Goal: Task Accomplishment & Management: Complete application form

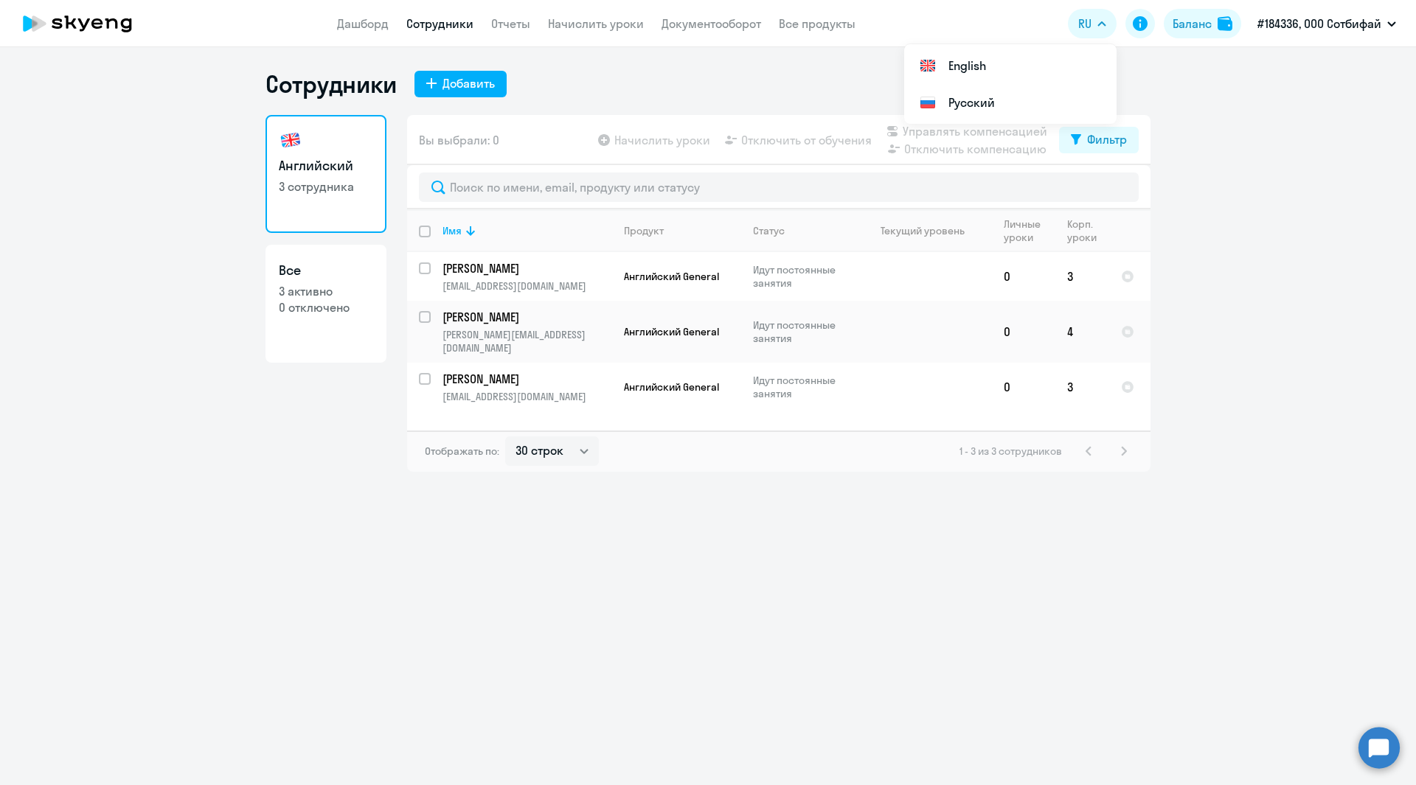
select select "30"
click at [164, 126] on ng-component "Сотрудники Добавить Английский 3 сотрудника Все 3 активно 0 отключено Вы выбрал…" at bounding box center [708, 270] width 1416 height 403
click at [438, 87] on button "Добавить" at bounding box center [460, 84] width 92 height 27
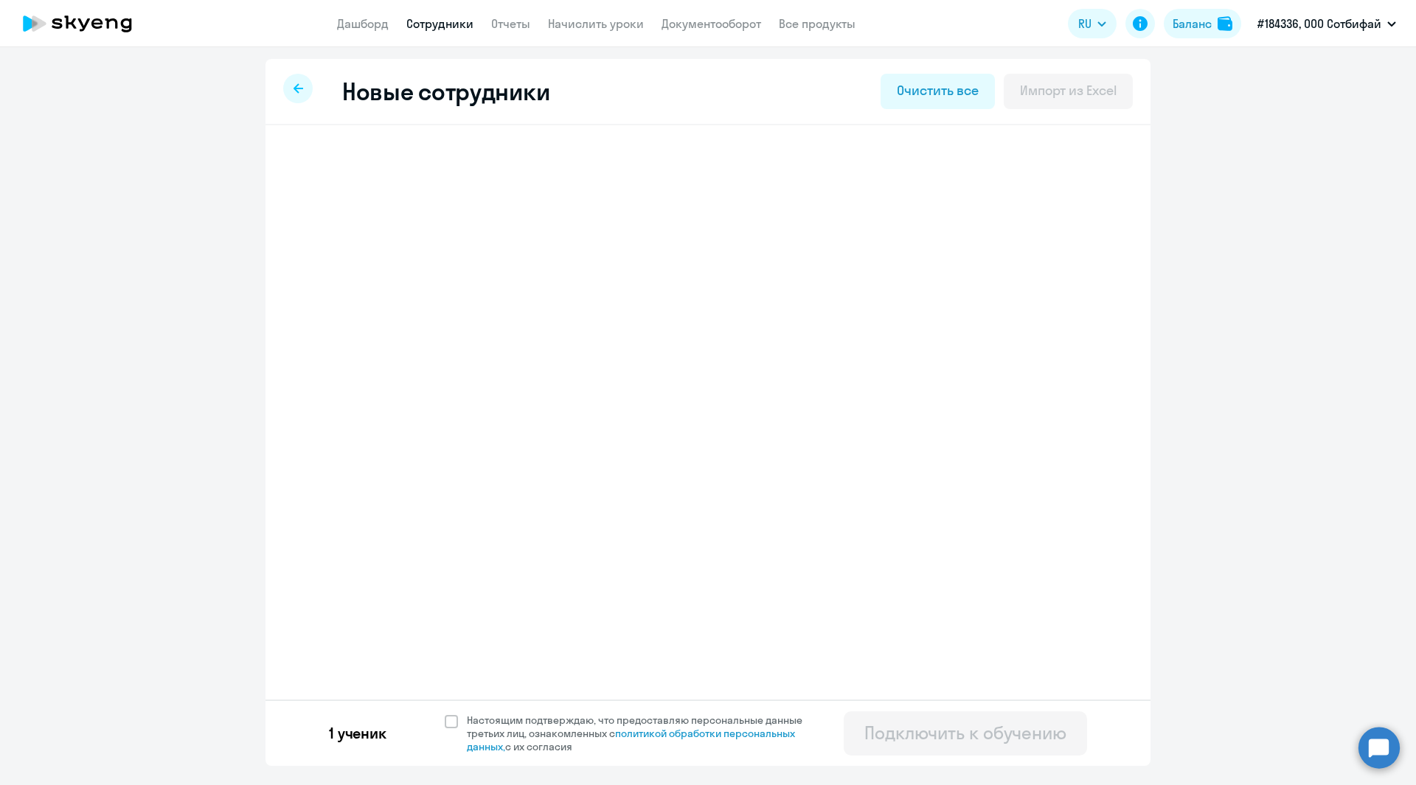
select select "english_adult_not_native_speaker"
select select "3"
click at [363, 230] on span "Добавить ученика" at bounding box center [408, 229] width 102 height 16
select select "english_adult_not_native_speaker"
select select "3"
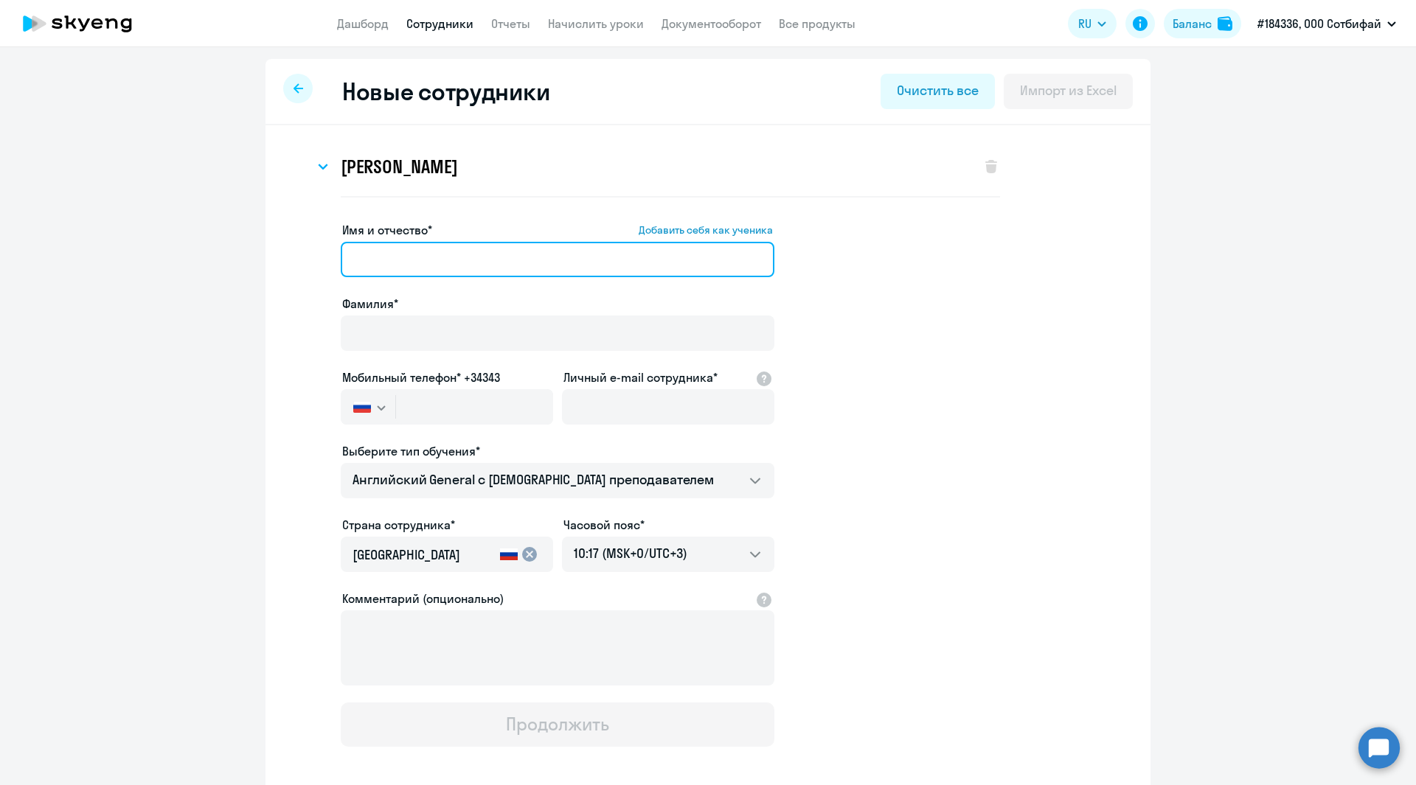
click at [378, 265] on input "Имя и отчество* Добавить себя как ученика" at bounding box center [558, 259] width 434 height 35
paste input "[PERSON_NAME]"
drag, startPoint x: 421, startPoint y: 260, endPoint x: 333, endPoint y: 256, distance: 88.5
click at [333, 256] on app-new-student-form "Имя и отчество* Добавить себя как ученика [PERSON_NAME]* Мобильный телефон* +34…" at bounding box center [708, 484] width 838 height 526
type input "[PERSON_NAME]"
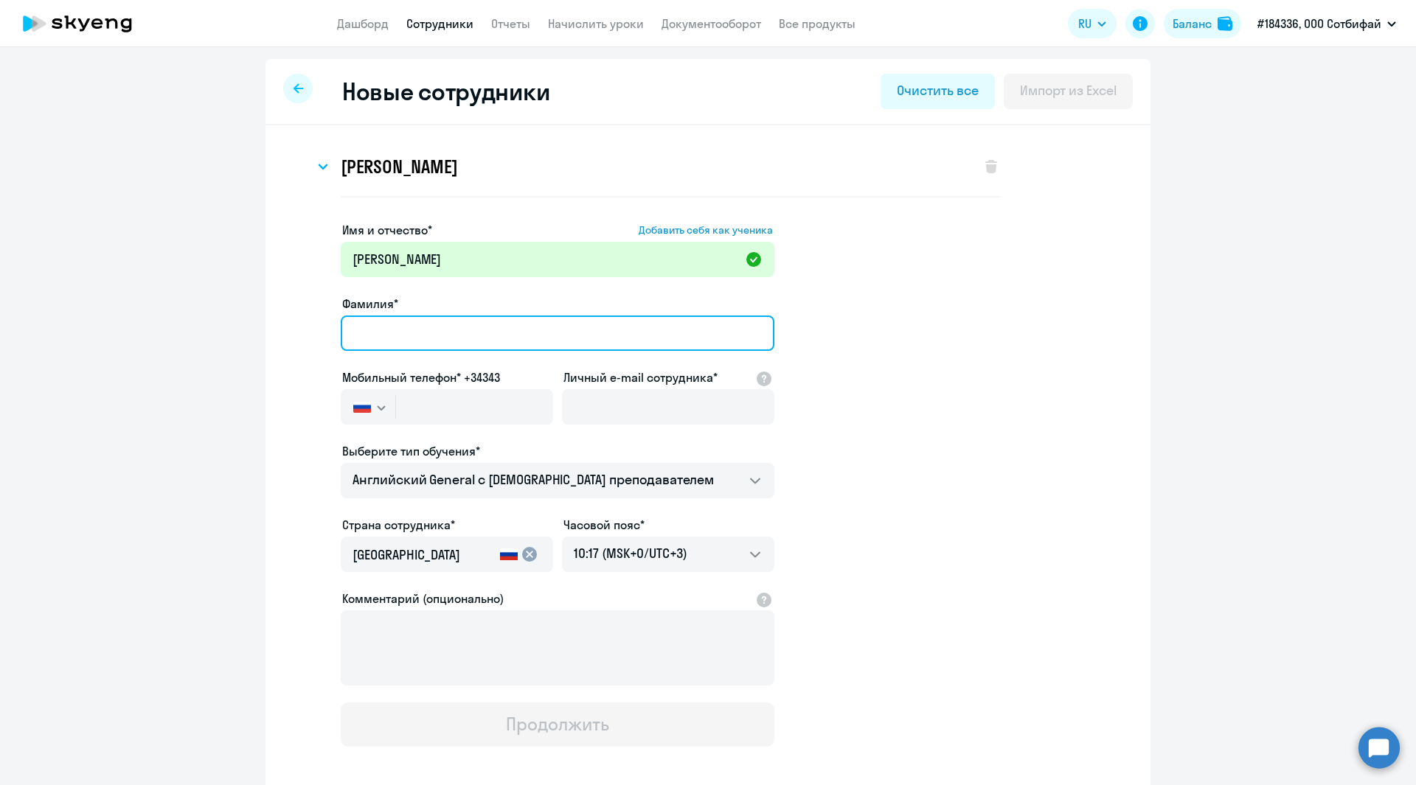
click at [398, 338] on input "Фамилия*" at bounding box center [558, 333] width 434 height 35
paste input "[PERSON_NAME]"
type input "[PERSON_NAME]"
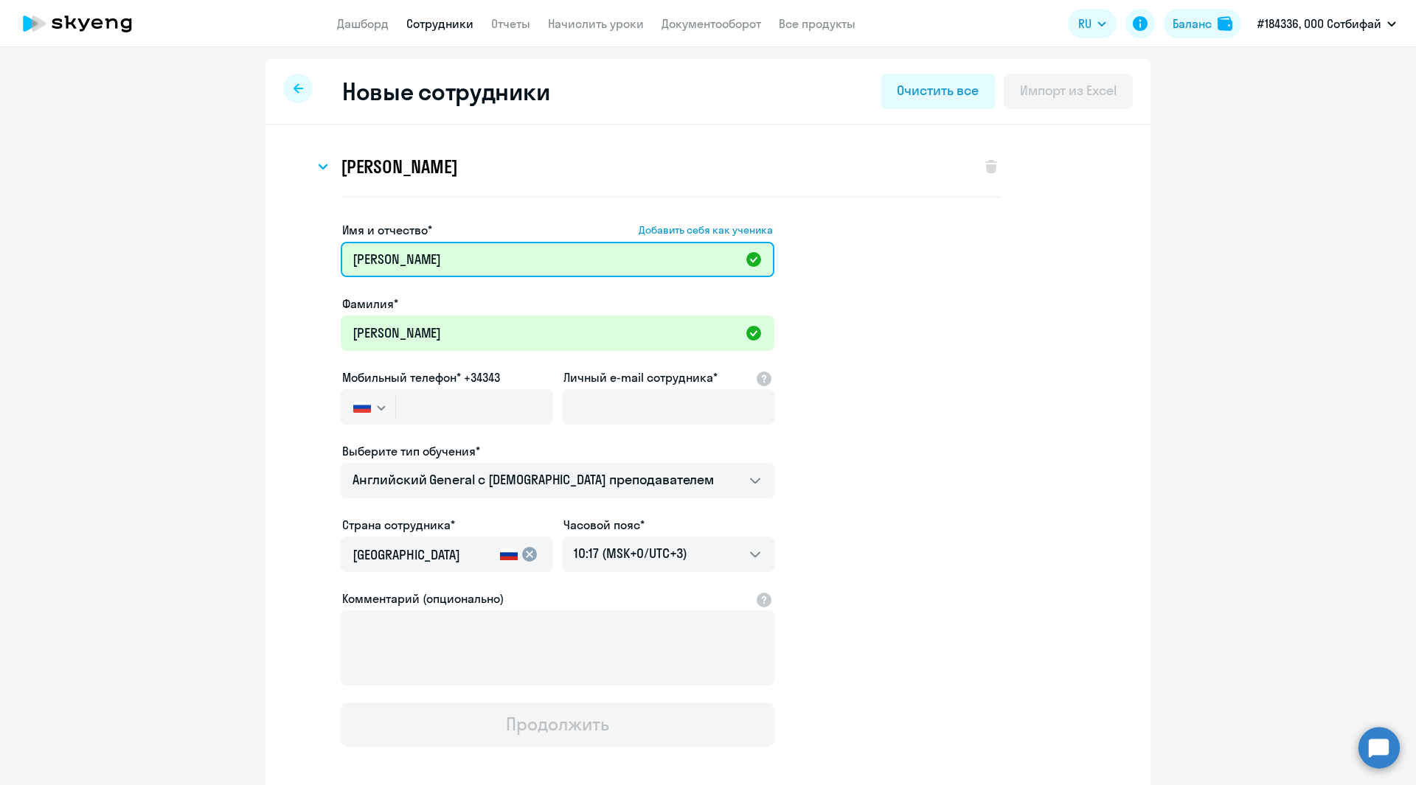
drag, startPoint x: 421, startPoint y: 263, endPoint x: 333, endPoint y: 255, distance: 88.1
click at [333, 255] on app-new-student-form "Имя и отчество* Добавить себя как ученика [PERSON_NAME] Фамилия* [PERSON_NAME] …" at bounding box center [708, 484] width 838 height 526
click at [350, 258] on input "[PERSON_NAME]" at bounding box center [558, 259] width 434 height 35
type input "[PERSON_NAME]"
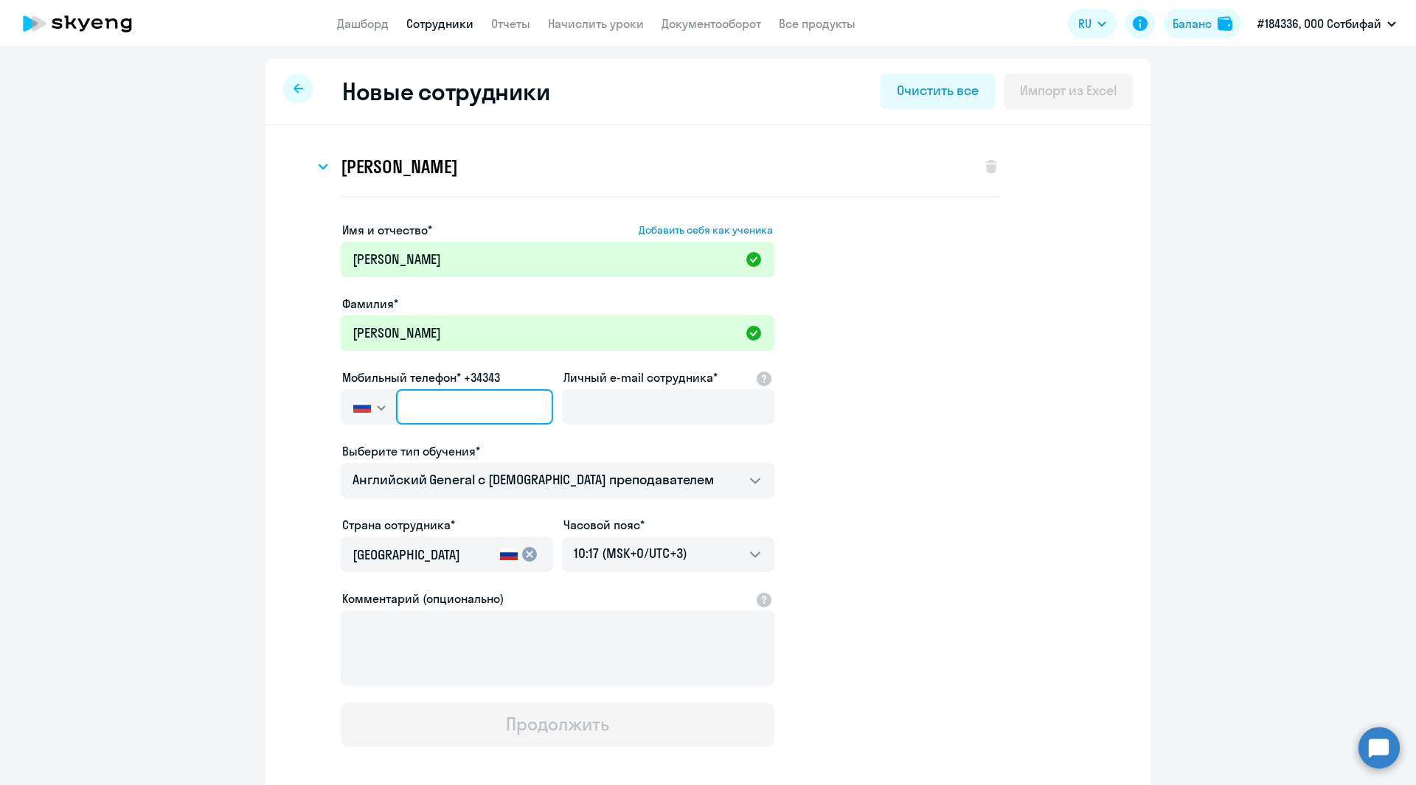
click at [414, 403] on input "text" at bounding box center [474, 406] width 157 height 35
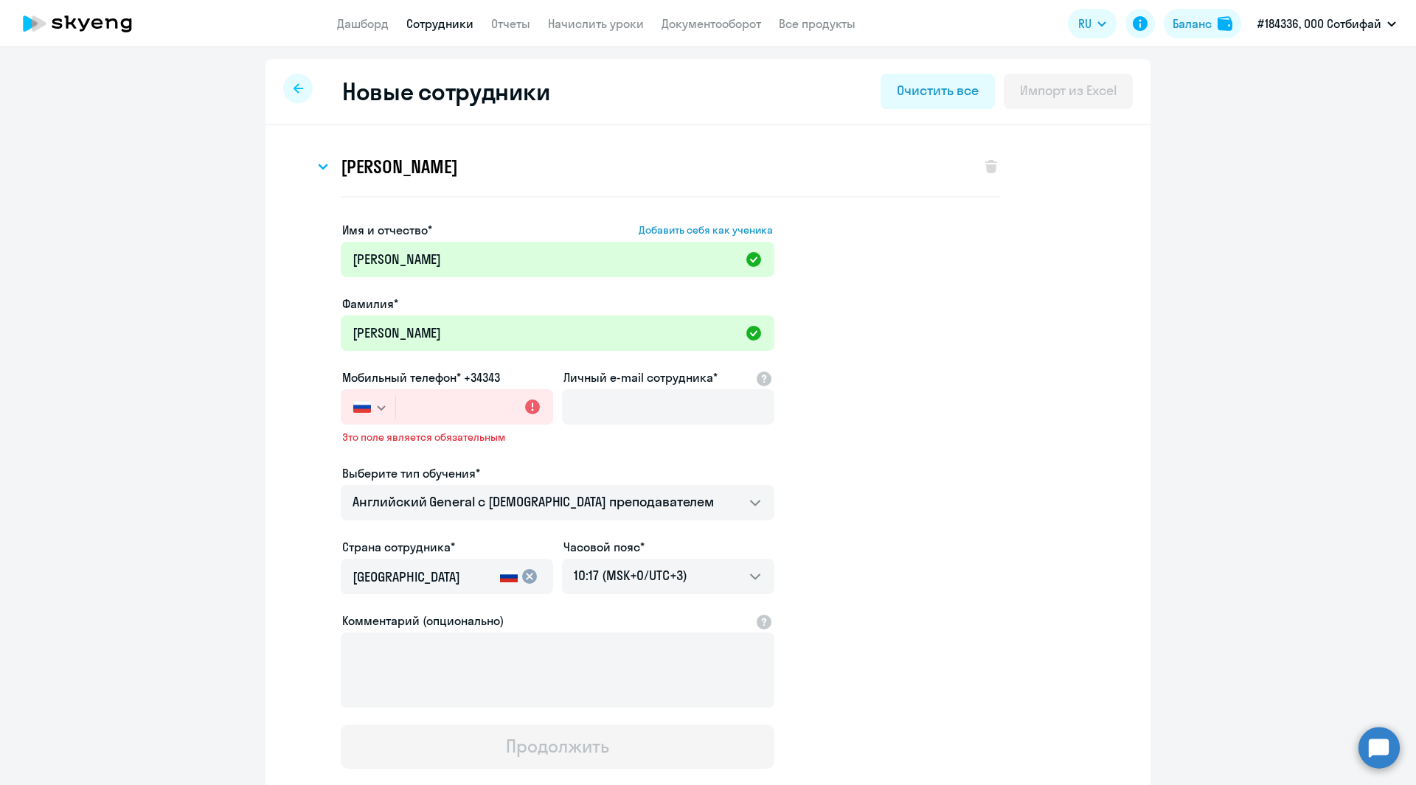
click at [379, 411] on svg-icon "button" at bounding box center [381, 408] width 12 height 12
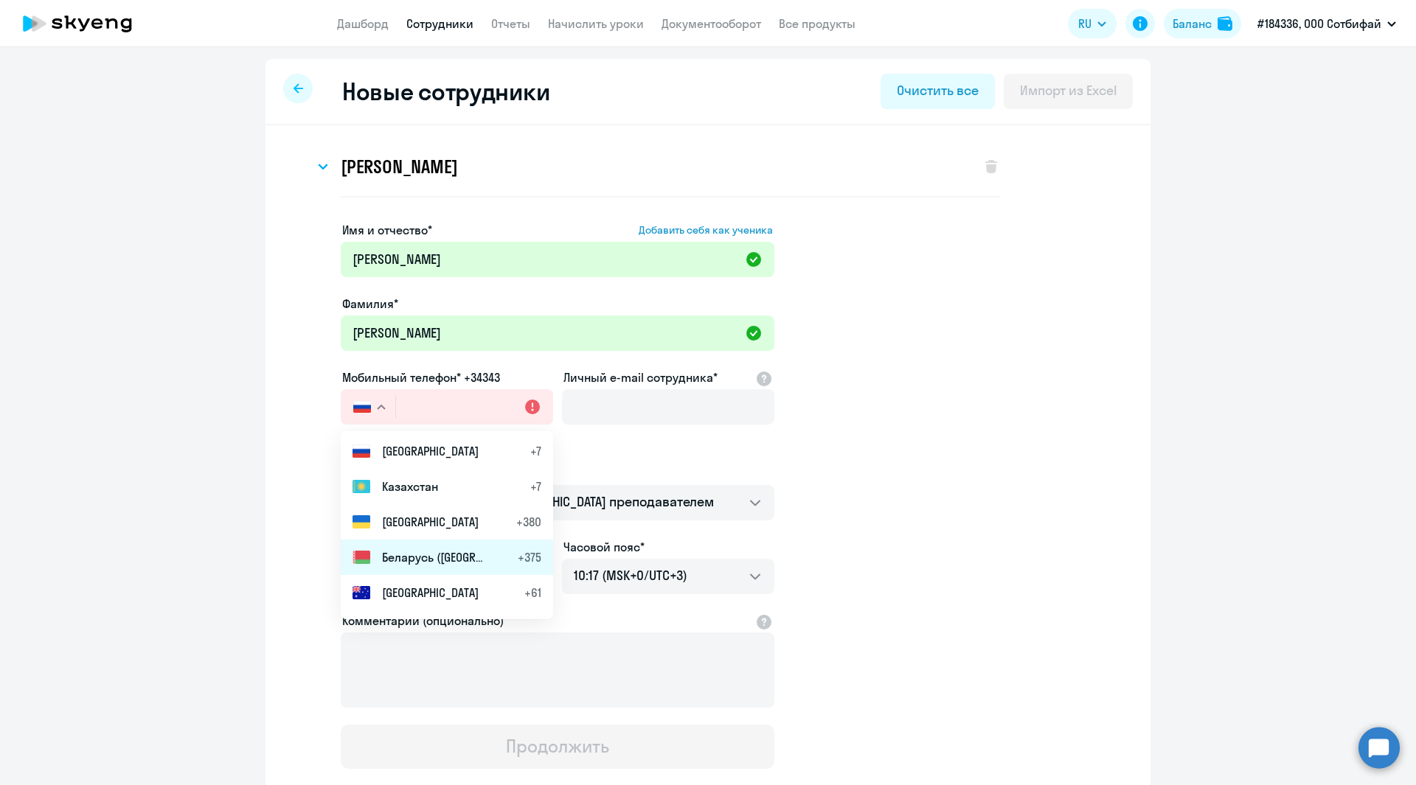
click at [416, 549] on span "Беларусь ([GEOGRAPHIC_DATA])" at bounding box center [433, 558] width 103 height 18
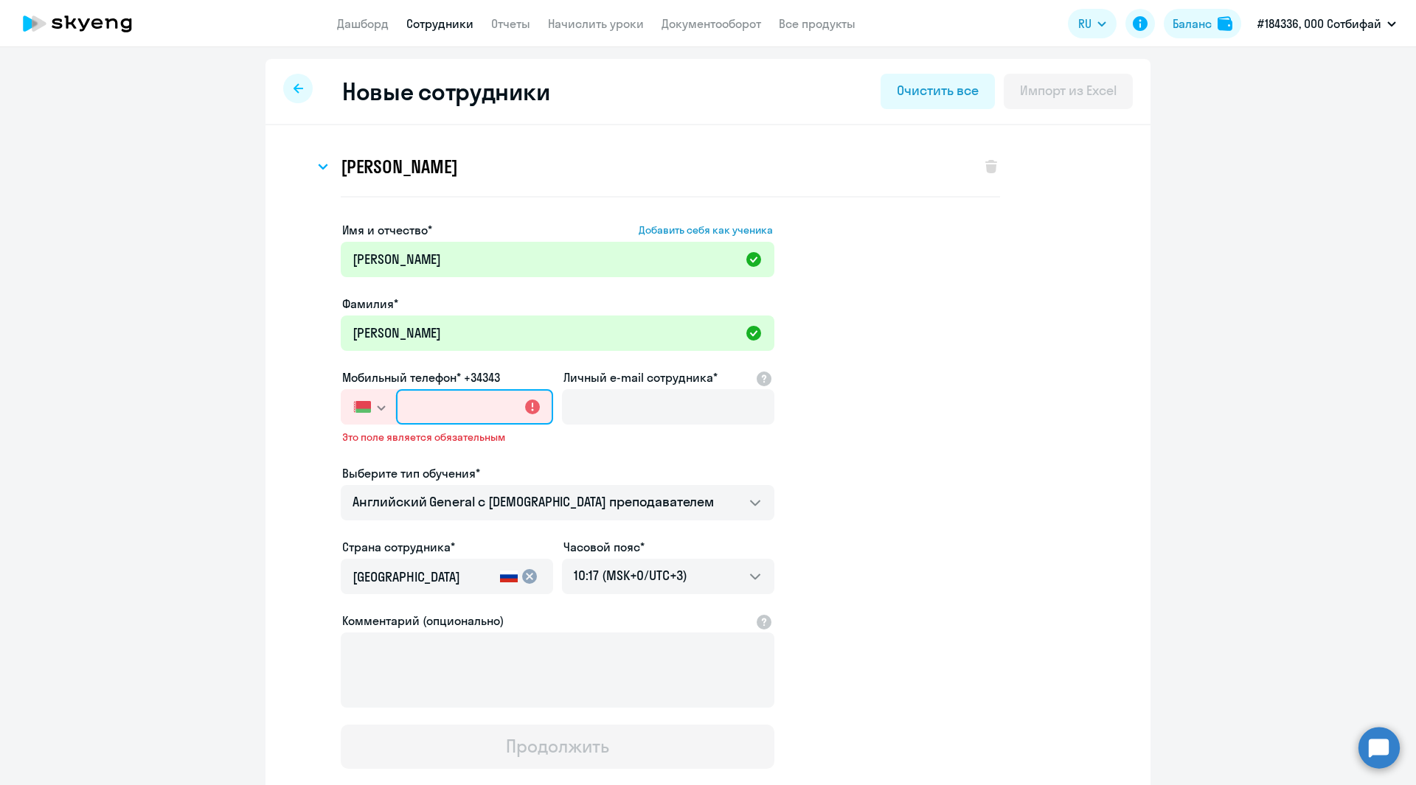
click at [403, 410] on input "text" at bounding box center [474, 406] width 157 height 35
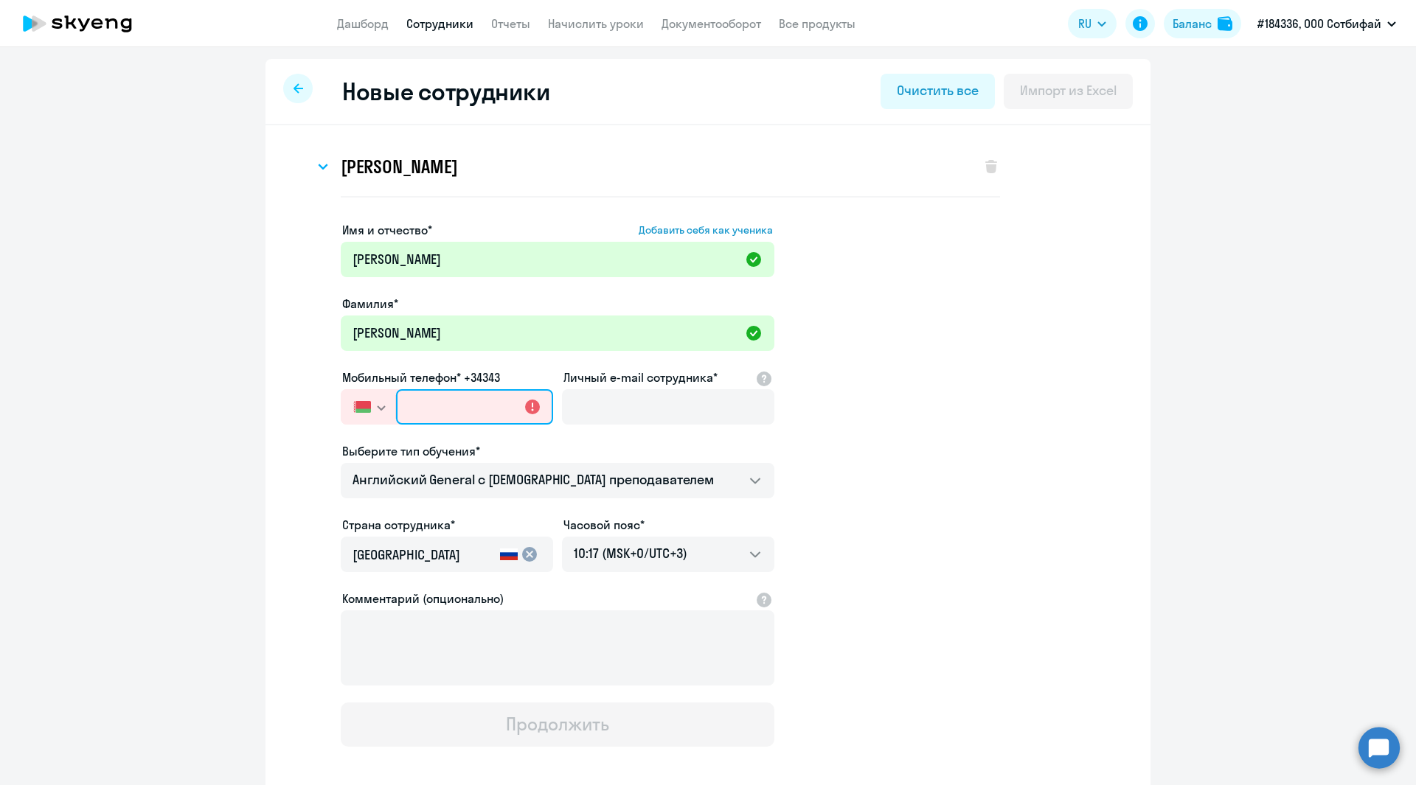
paste input "[PHONE_NUMBER]"
type input "[PHONE_NUMBER]"
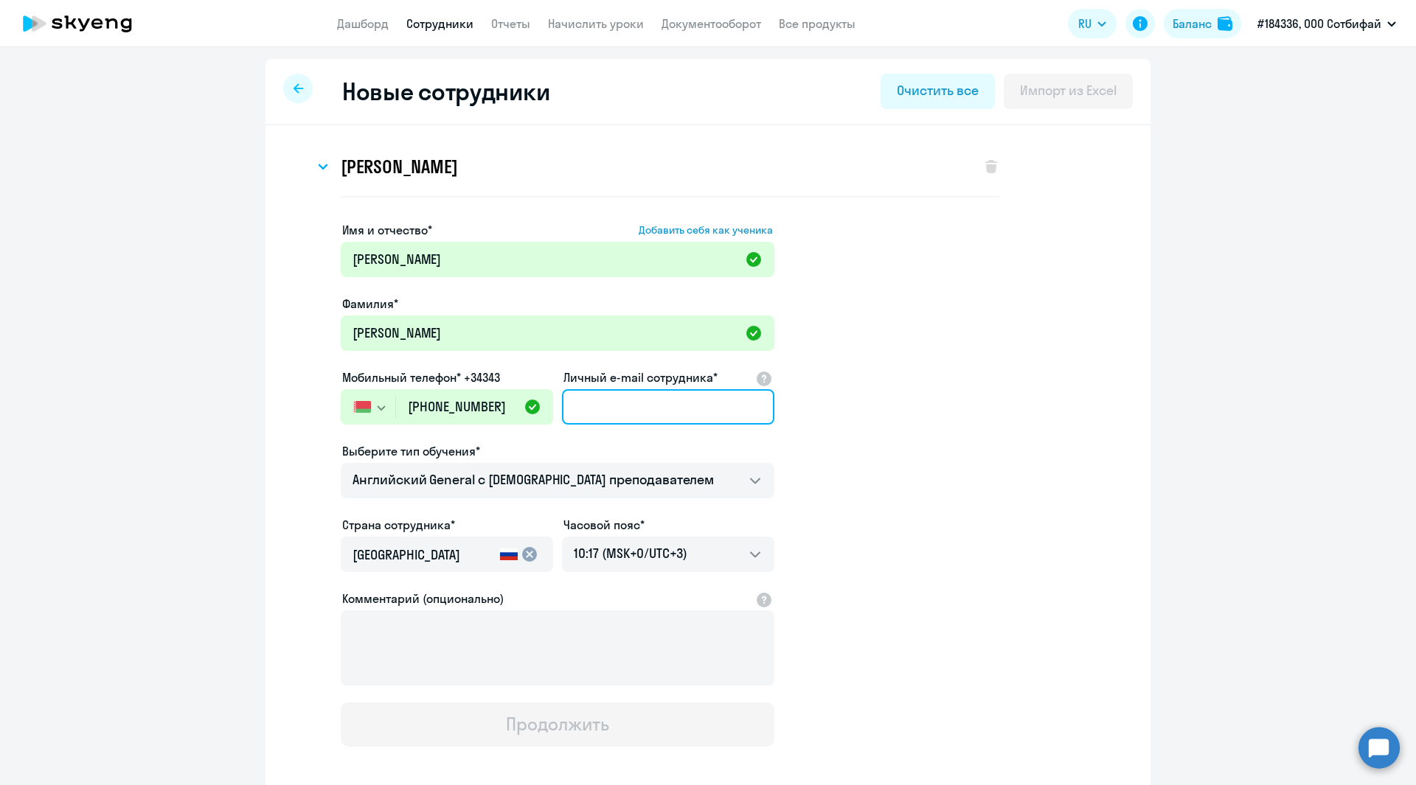
click at [653, 413] on input "Личный e-mail сотрудника*" at bounding box center [668, 406] width 212 height 35
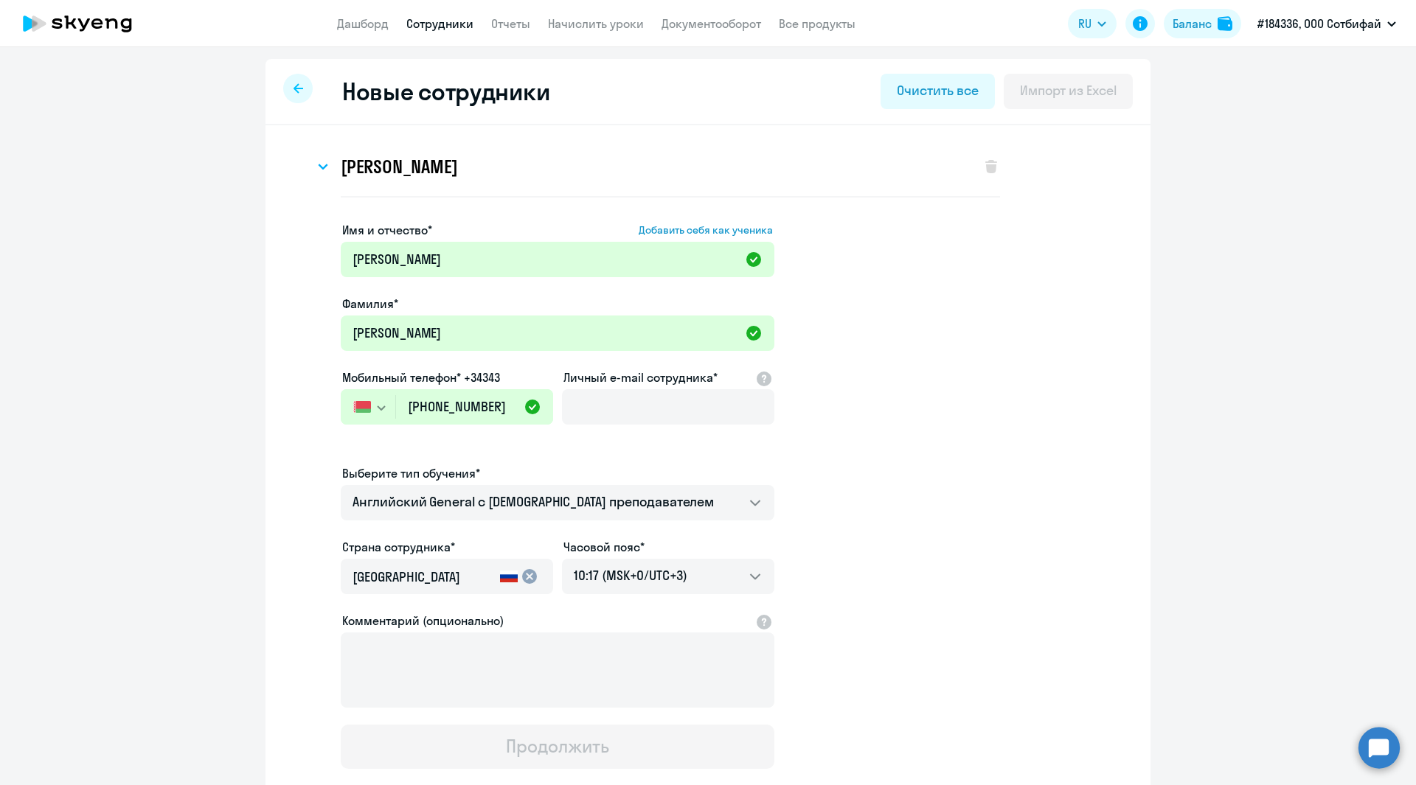
click at [960, 497] on app-new-student-form "Имя и отчество* Добавить себя как ученика [PERSON_NAME]* [PERSON_NAME] Мобильны…" at bounding box center [708, 495] width 838 height 548
click at [226, 274] on ng-component "Новые сотрудники Очистить все Импорт из Excel [PERSON_NAME] Имя и отчество* Доб…" at bounding box center [708, 469] width 1416 height 821
drag, startPoint x: 233, startPoint y: 290, endPoint x: 306, endPoint y: 309, distance: 75.5
click at [233, 290] on ng-component "Новые сотрудники Очистить все Импорт из Excel [PERSON_NAME] Имя и отчество* Доб…" at bounding box center [708, 469] width 1416 height 821
click at [602, 405] on input "Личный e-mail сотрудника*" at bounding box center [668, 406] width 212 height 35
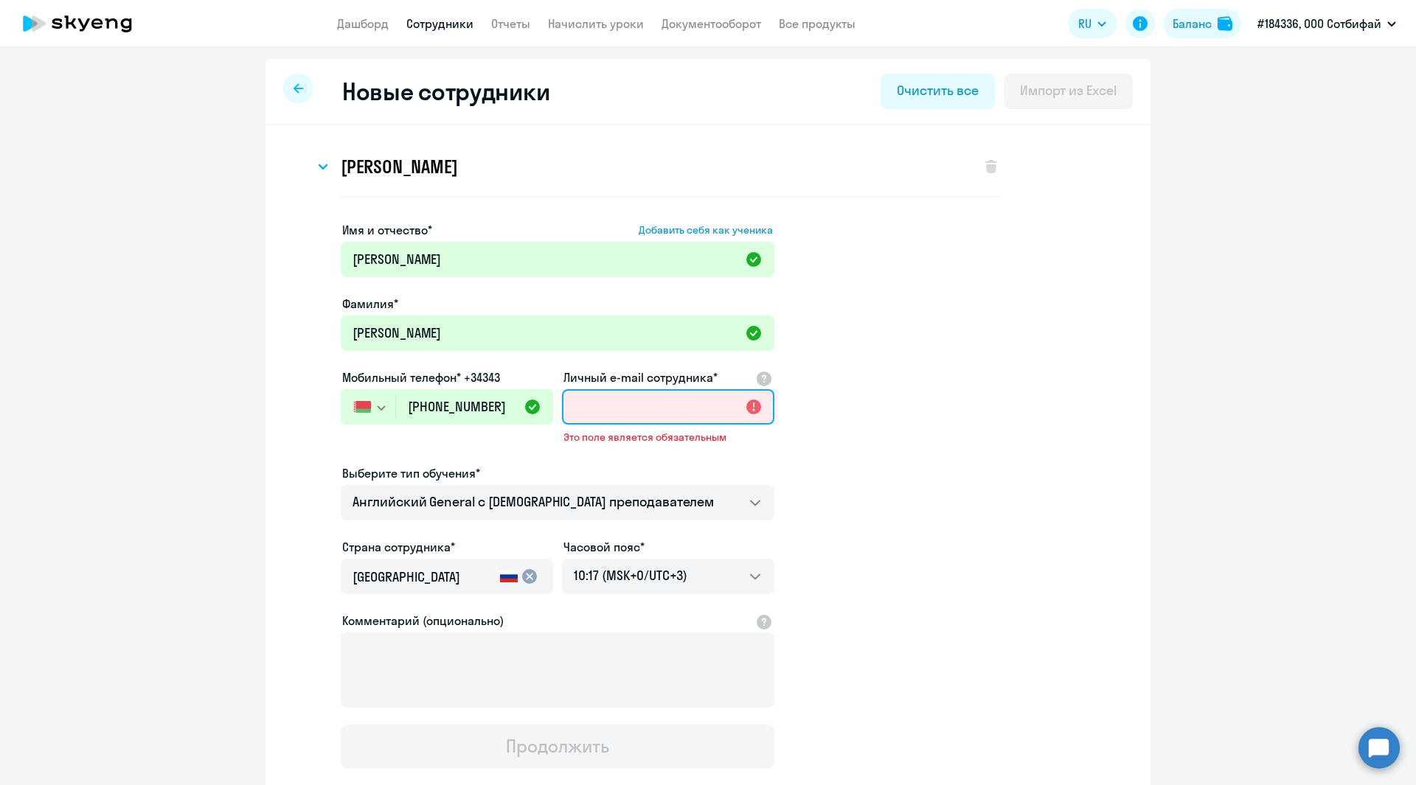
paste input "[EMAIL_ADDRESS][DOMAIN_NAME]"
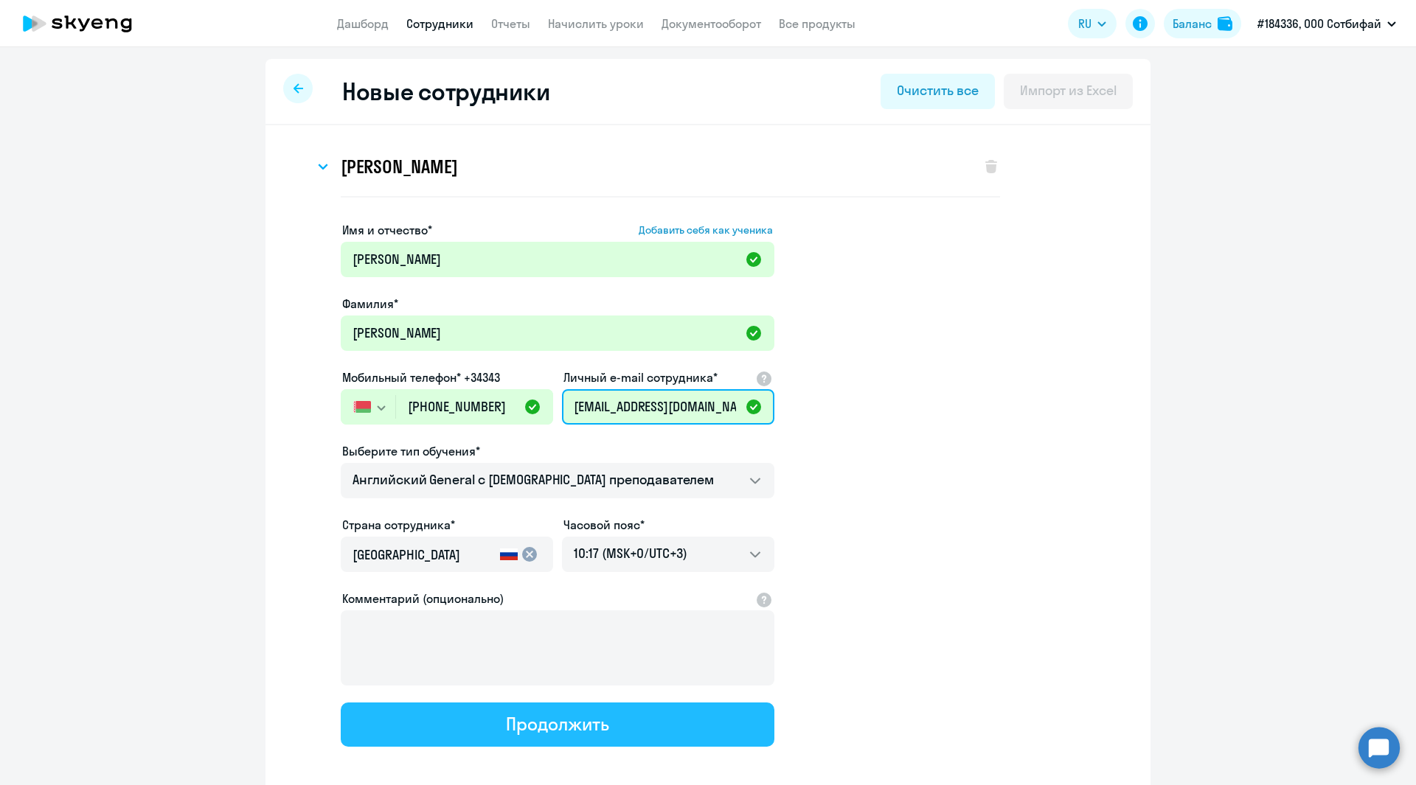
type input "[EMAIL_ADDRESS][DOMAIN_NAME]"
click at [529, 717] on div "Продолжить" at bounding box center [557, 724] width 102 height 24
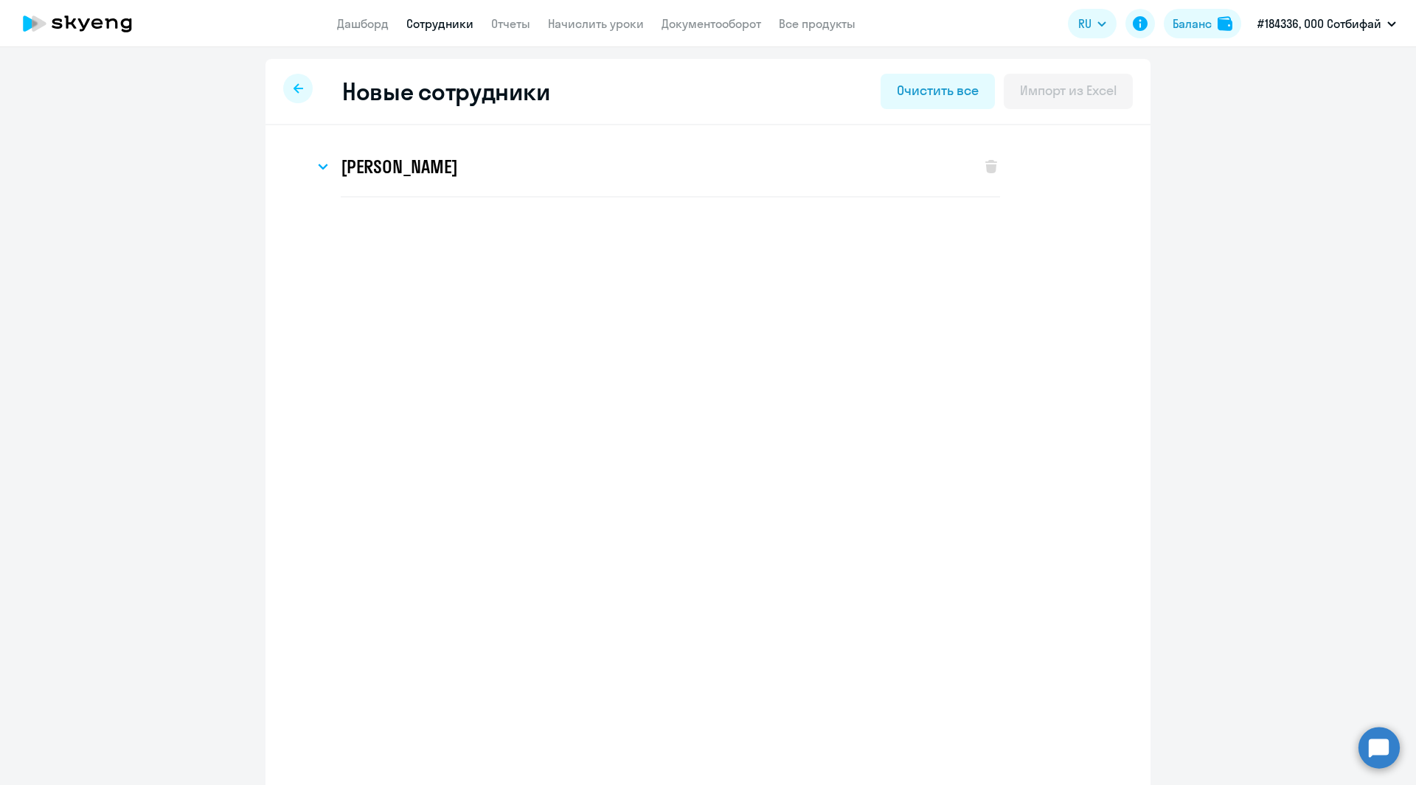
select select "english_adult_not_native_speaker"
select select "3"
select select "english_adult_not_native_speaker"
select select "3"
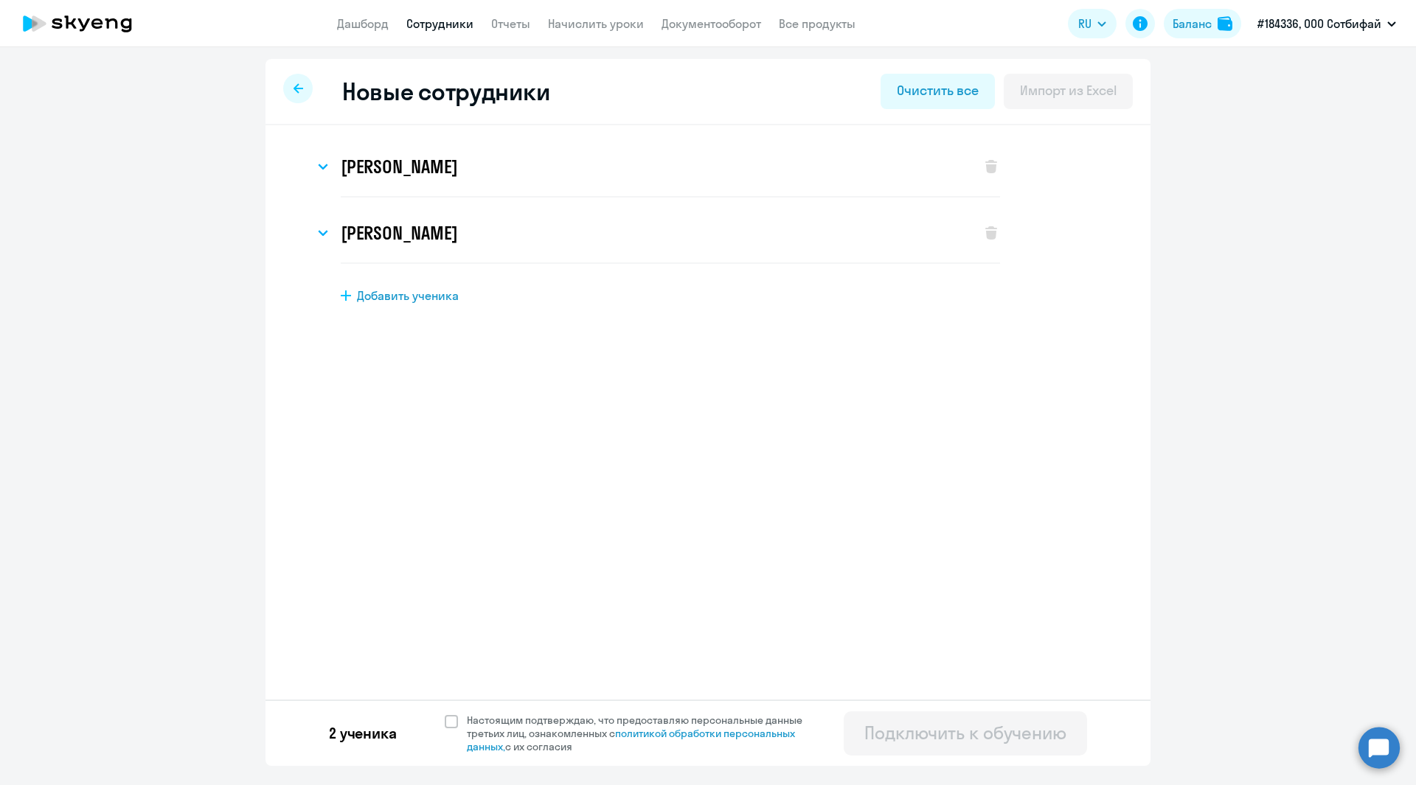
click at [370, 294] on span "Добавить ученика" at bounding box center [408, 296] width 102 height 16
select select "english_adult_not_native_speaker"
select select "3"
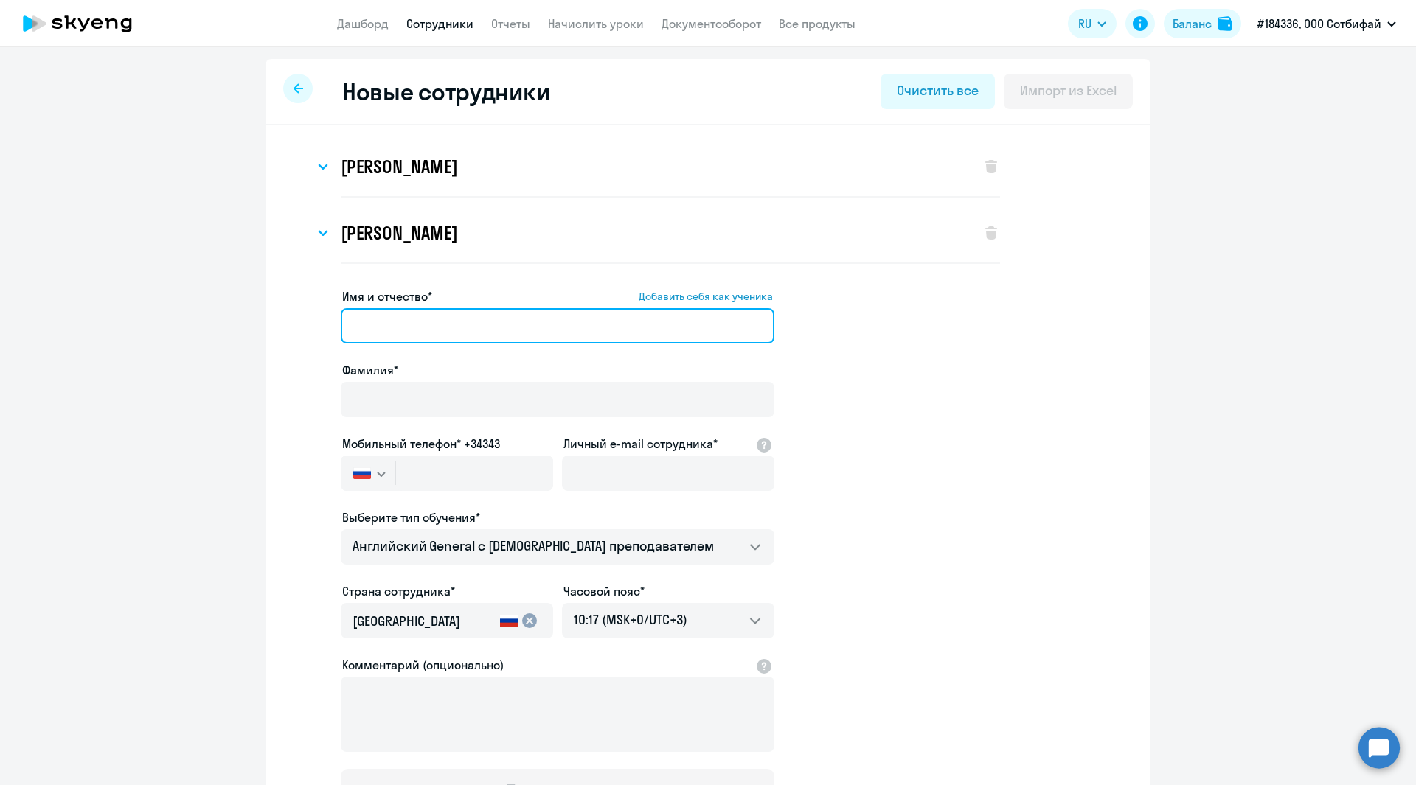
click at [376, 327] on input "Имя и отчество* Добавить себя как ученика" at bounding box center [558, 325] width 434 height 35
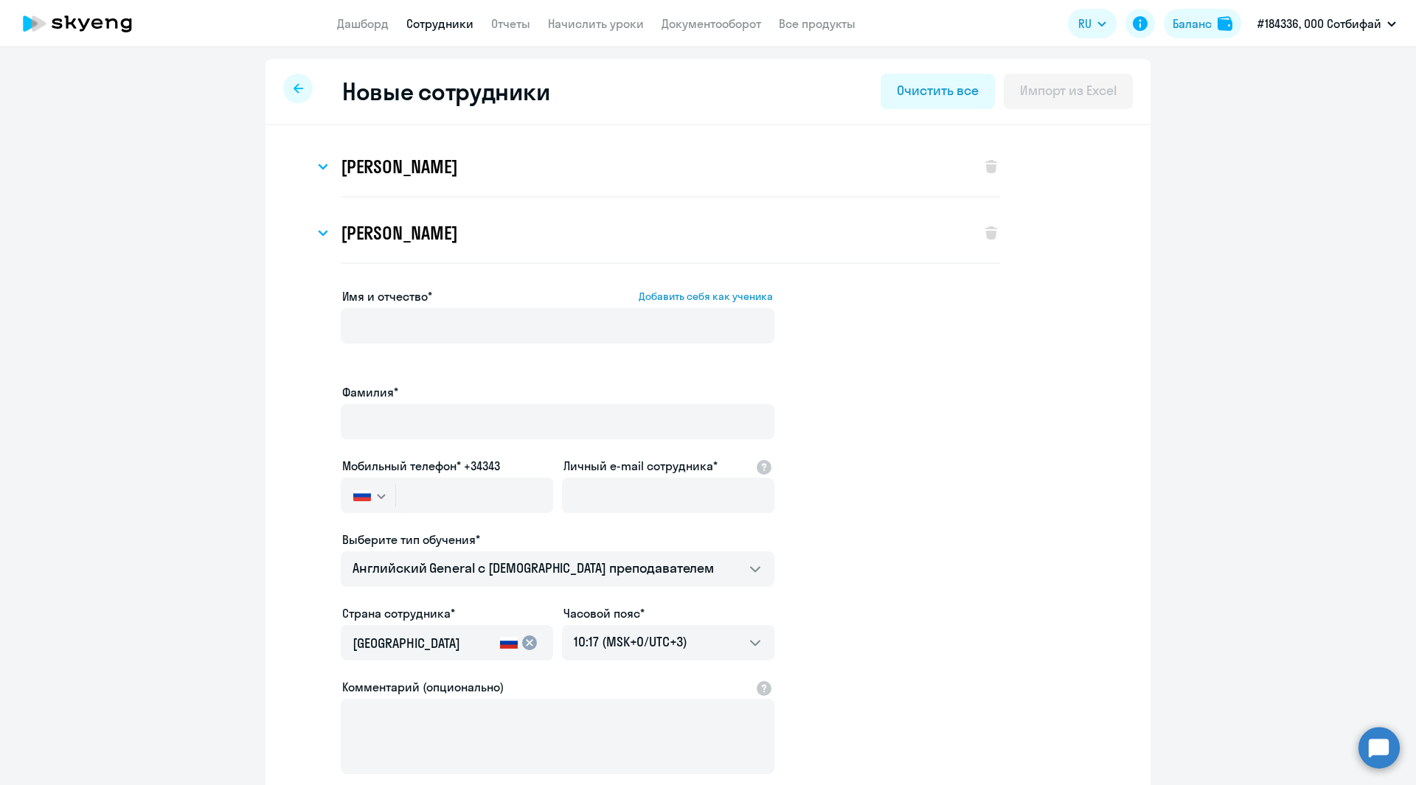
click at [923, 431] on app-new-student-form "Имя и отчество* Добавить себя как ученика [PERSON_NAME]* Мобильный телефон* +34…" at bounding box center [708, 562] width 838 height 548
